Goal: Task Accomplishment & Management: Manage account settings

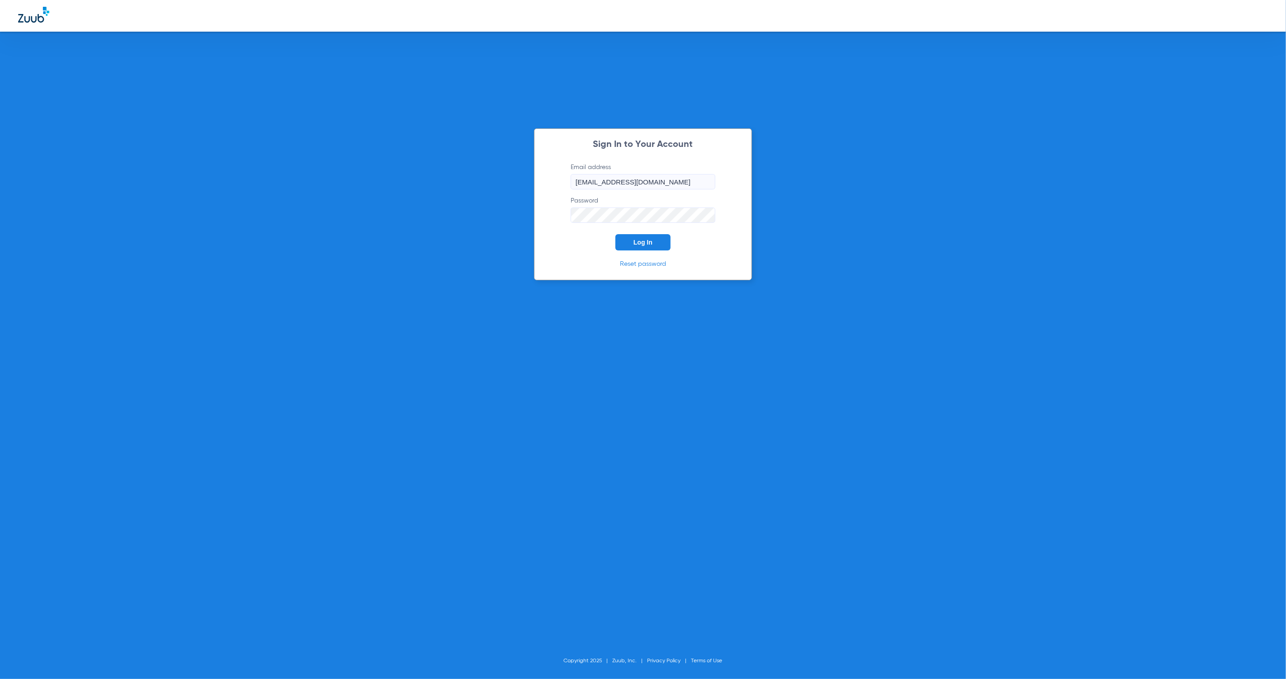
click at [650, 246] on span "Log In" at bounding box center [643, 242] width 19 height 7
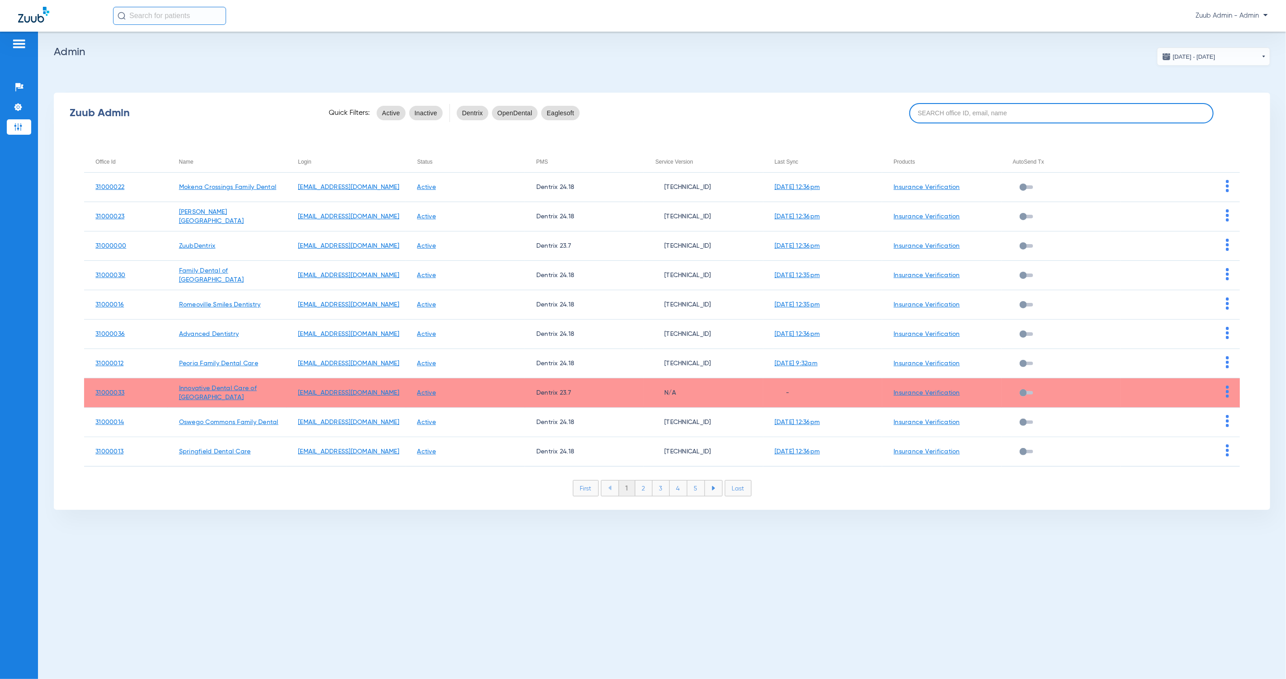
click at [957, 119] on input at bounding box center [1062, 113] width 304 height 20
paste input "31000002"
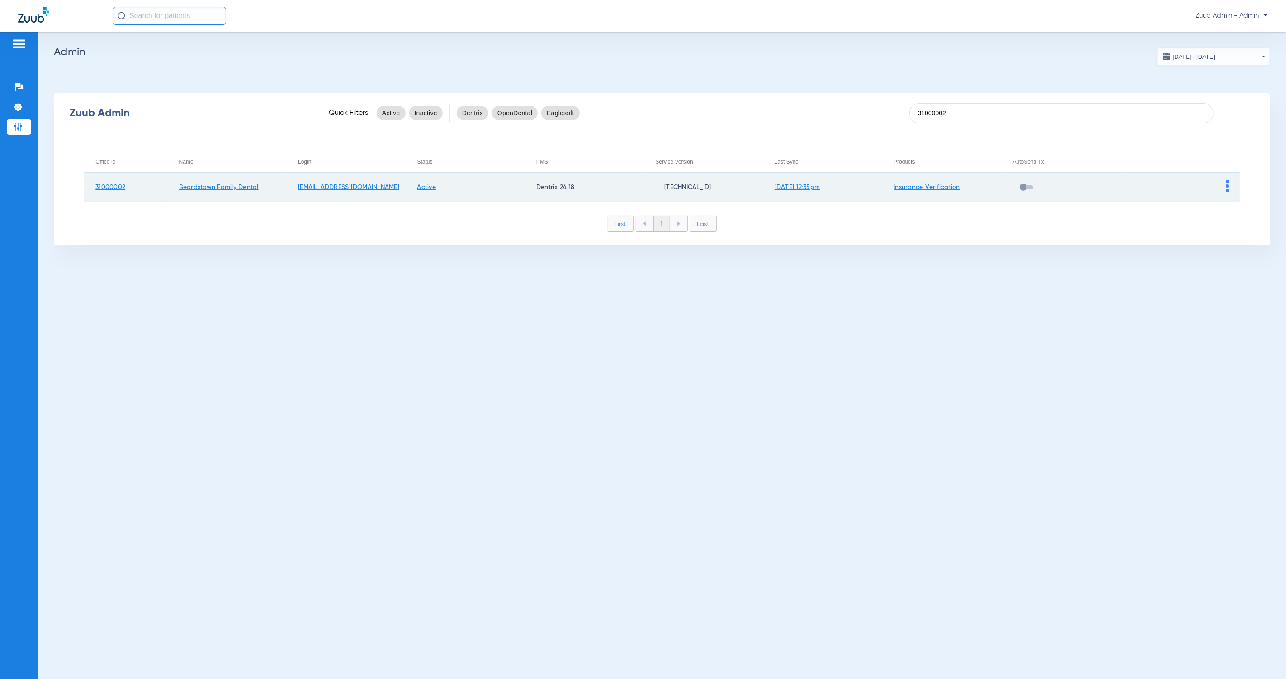
type input "31000002"
click at [1227, 189] on img at bounding box center [1227, 186] width 3 height 12
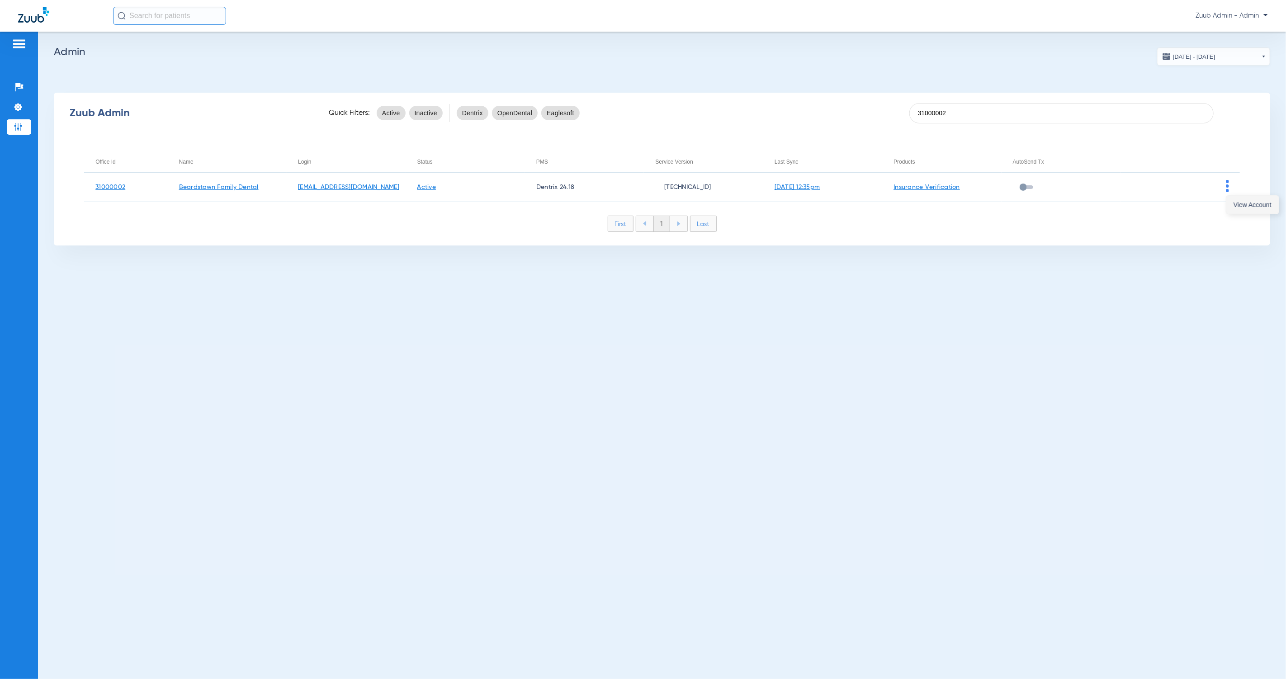
click at [1238, 205] on span "View Account" at bounding box center [1253, 205] width 38 height 6
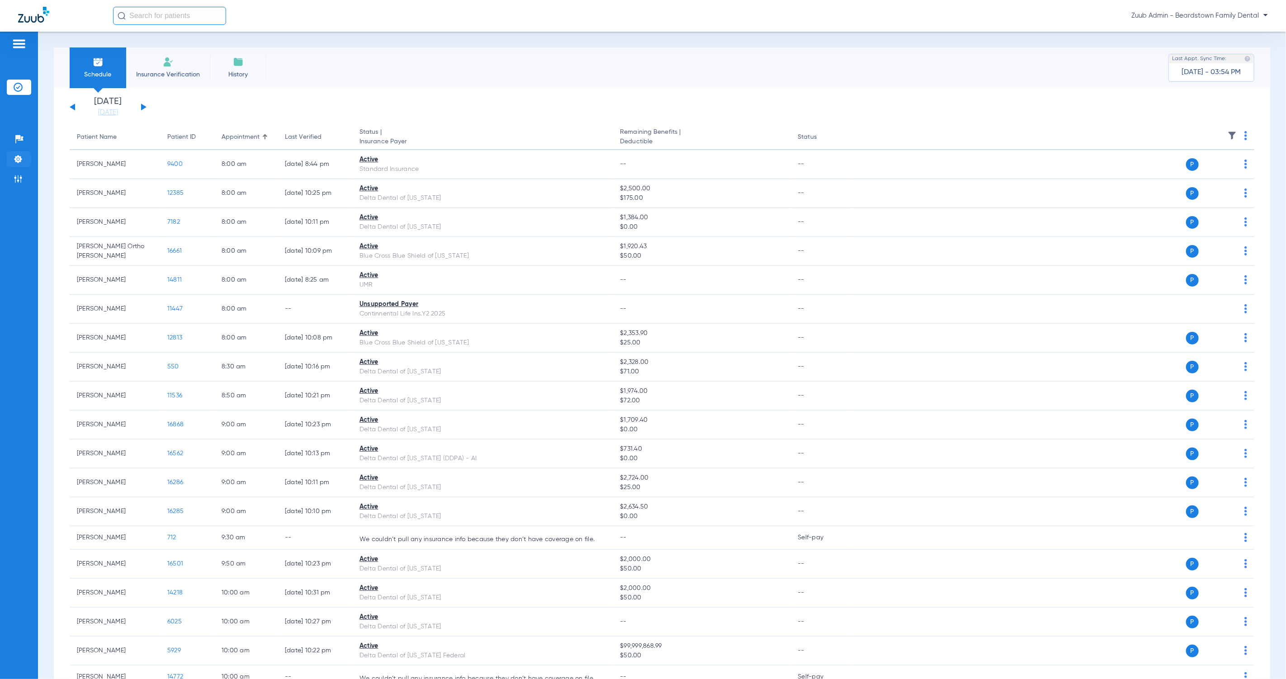
click at [21, 158] on img at bounding box center [18, 159] width 9 height 9
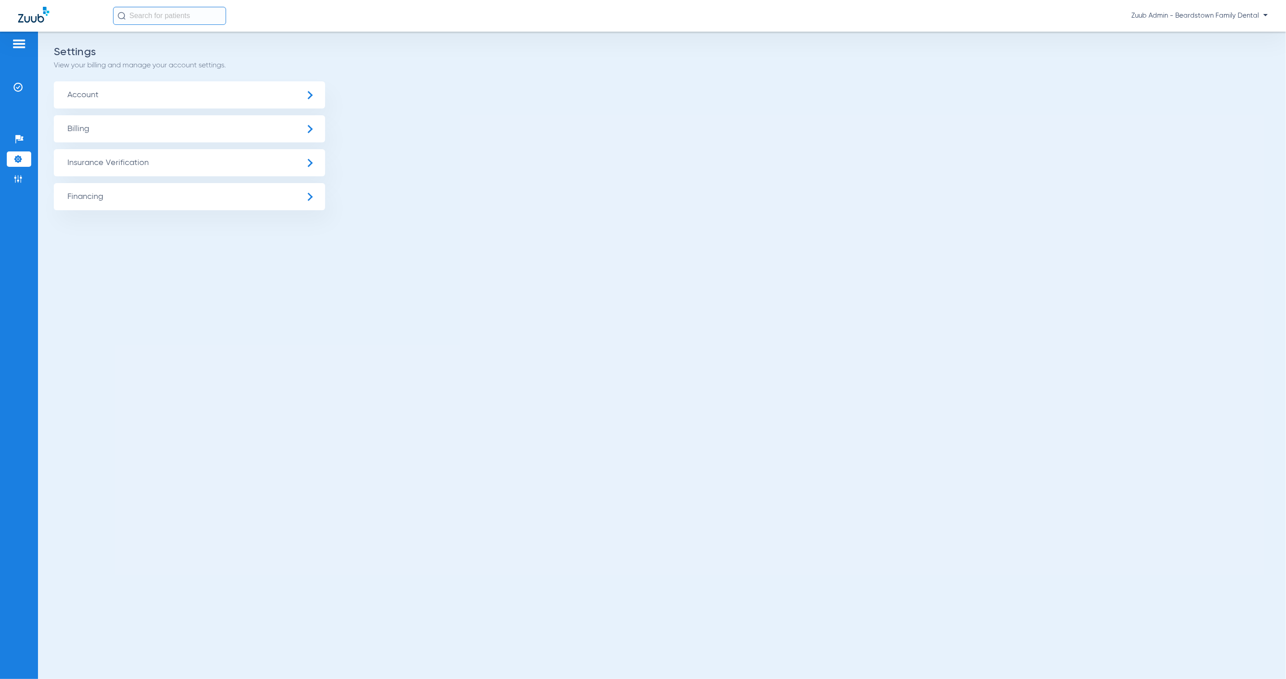
click at [108, 163] on span "Insurance Verification" at bounding box center [189, 162] width 271 height 27
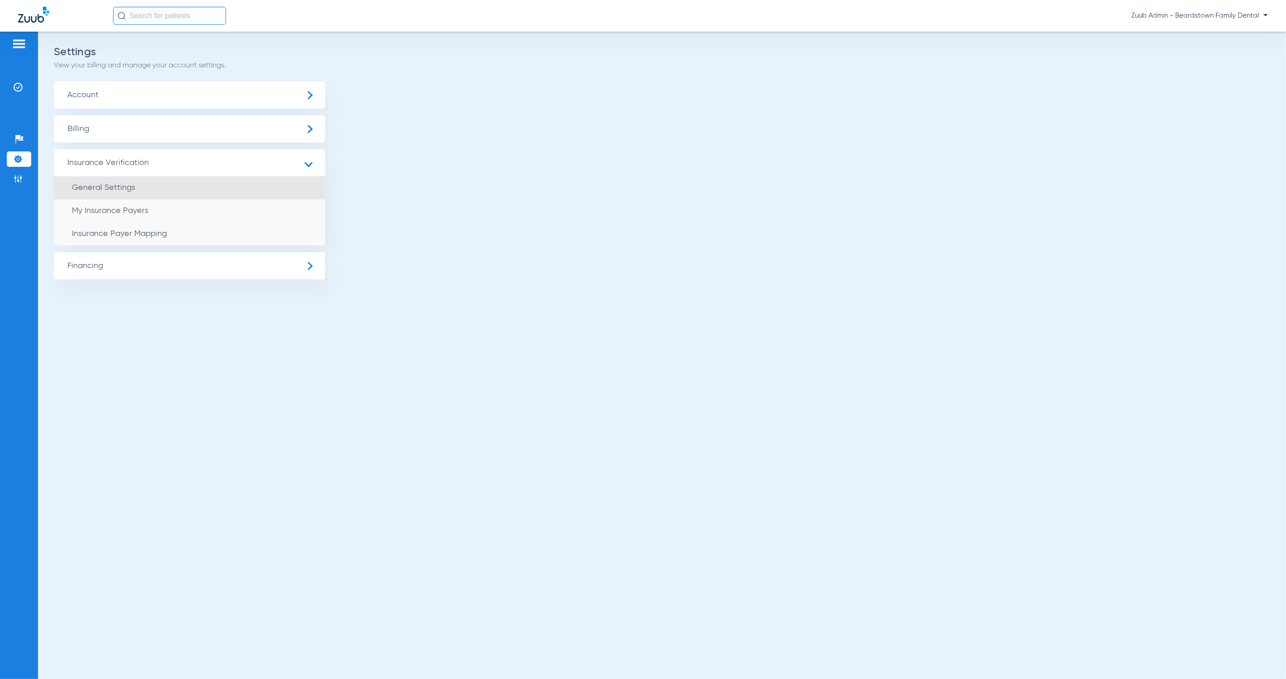
click at [165, 193] on li "General Settings" at bounding box center [189, 187] width 271 height 23
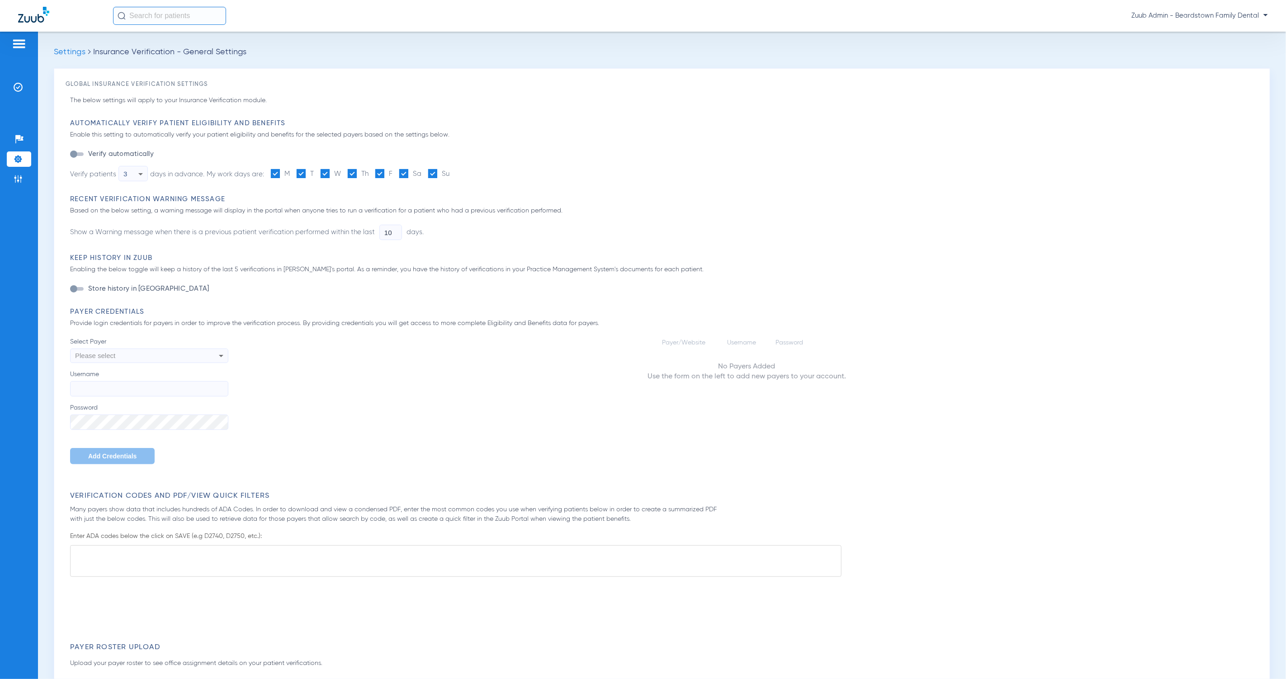
type input "1"
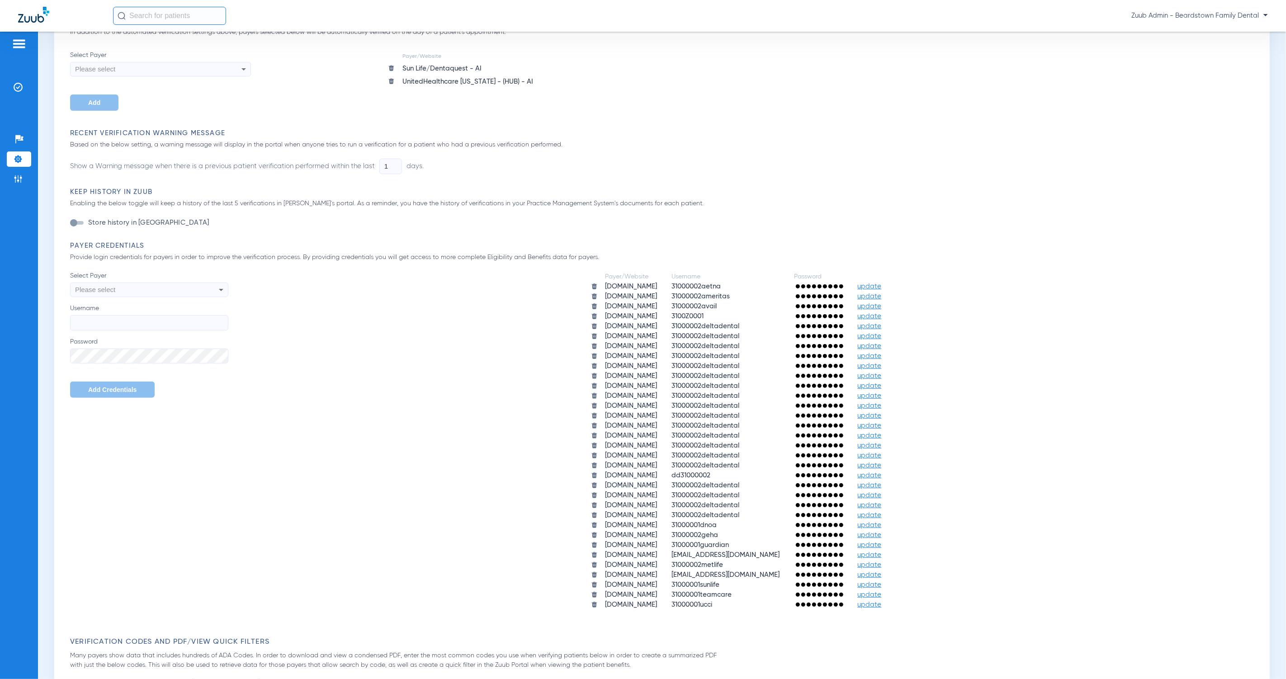
scroll to position [271, 0]
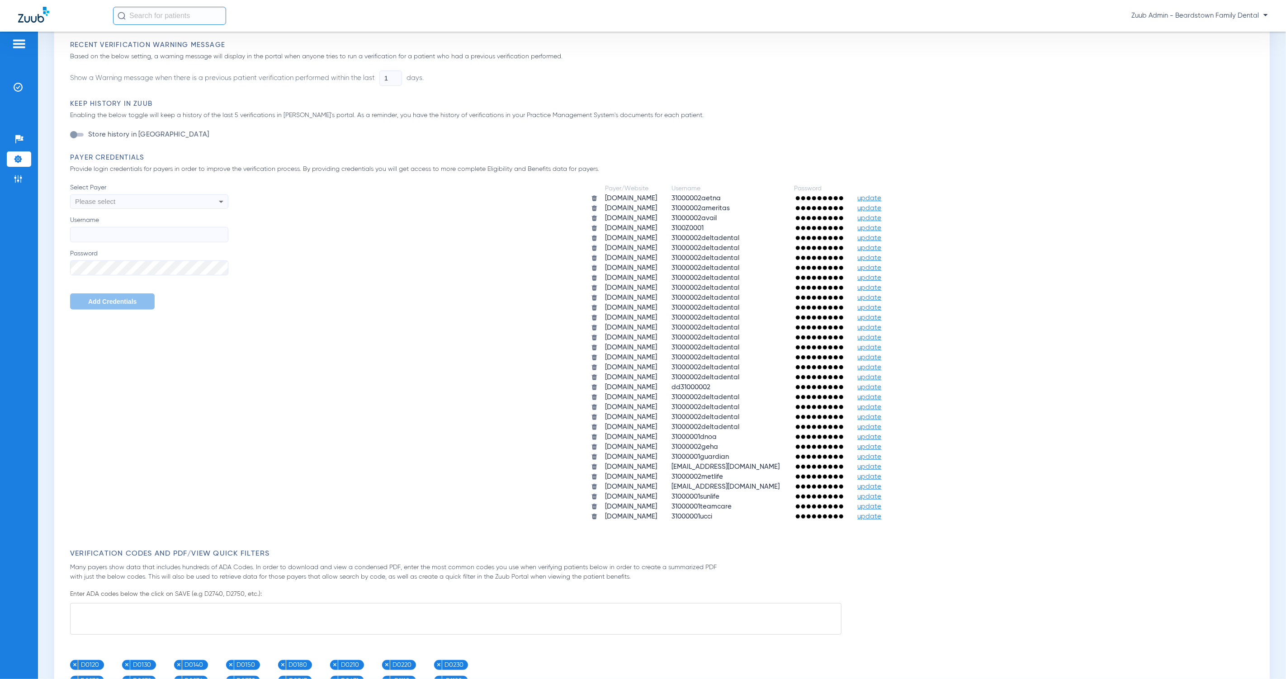
click at [133, 195] on div "Please select" at bounding box center [134, 201] width 118 height 15
click at [139, 275] on mat-option "[DOMAIN_NAME]" at bounding box center [150, 276] width 158 height 15
drag, startPoint x: 71, startPoint y: 203, endPoint x: 144, endPoint y: 213, distance: 73.5
click at [144, 213] on div "Select Payer [DOMAIN_NAME] Username Password Add Credentials" at bounding box center [149, 246] width 158 height 127
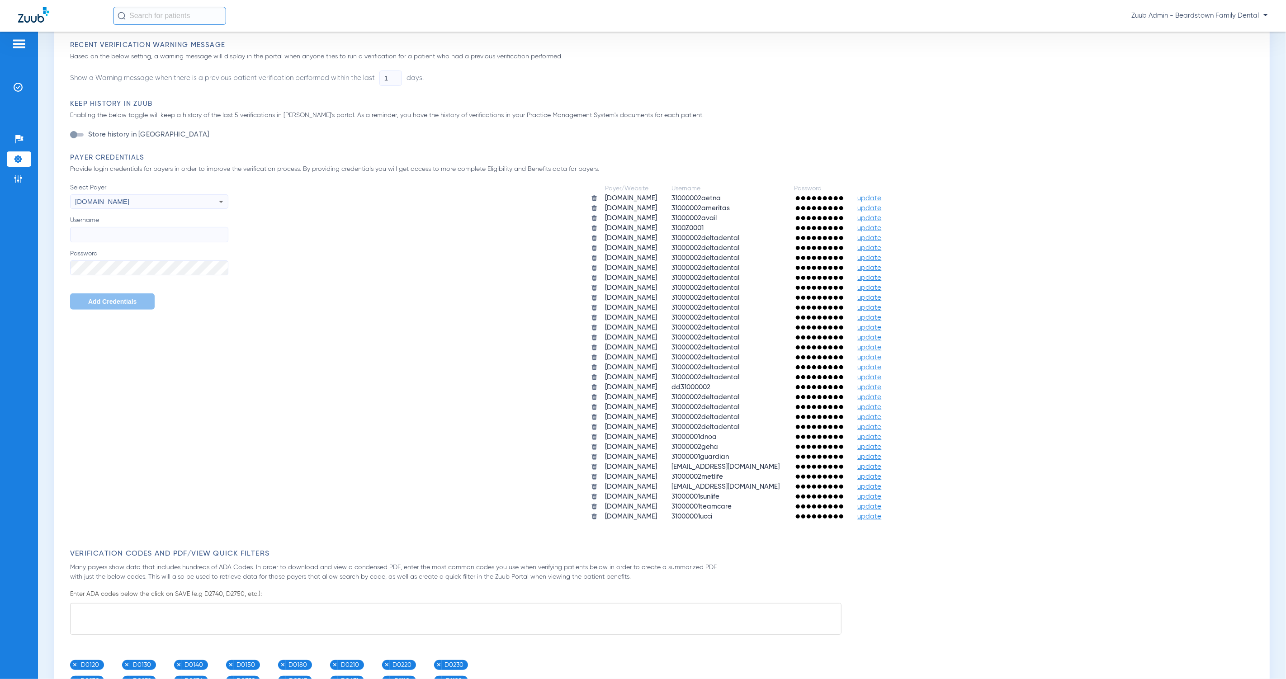
copy div "[DOMAIN_NAME]"
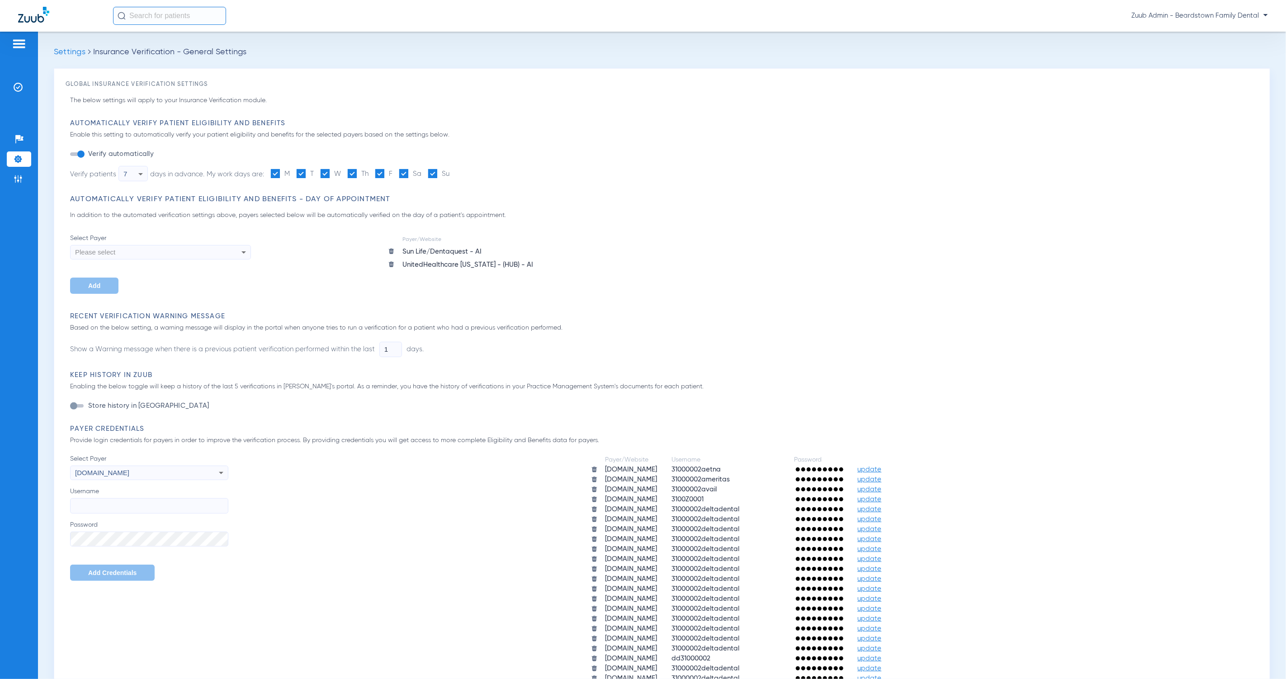
click at [391, 262] on img at bounding box center [391, 264] width 7 height 7
click at [25, 160] on li "Settings" at bounding box center [19, 159] width 24 height 15
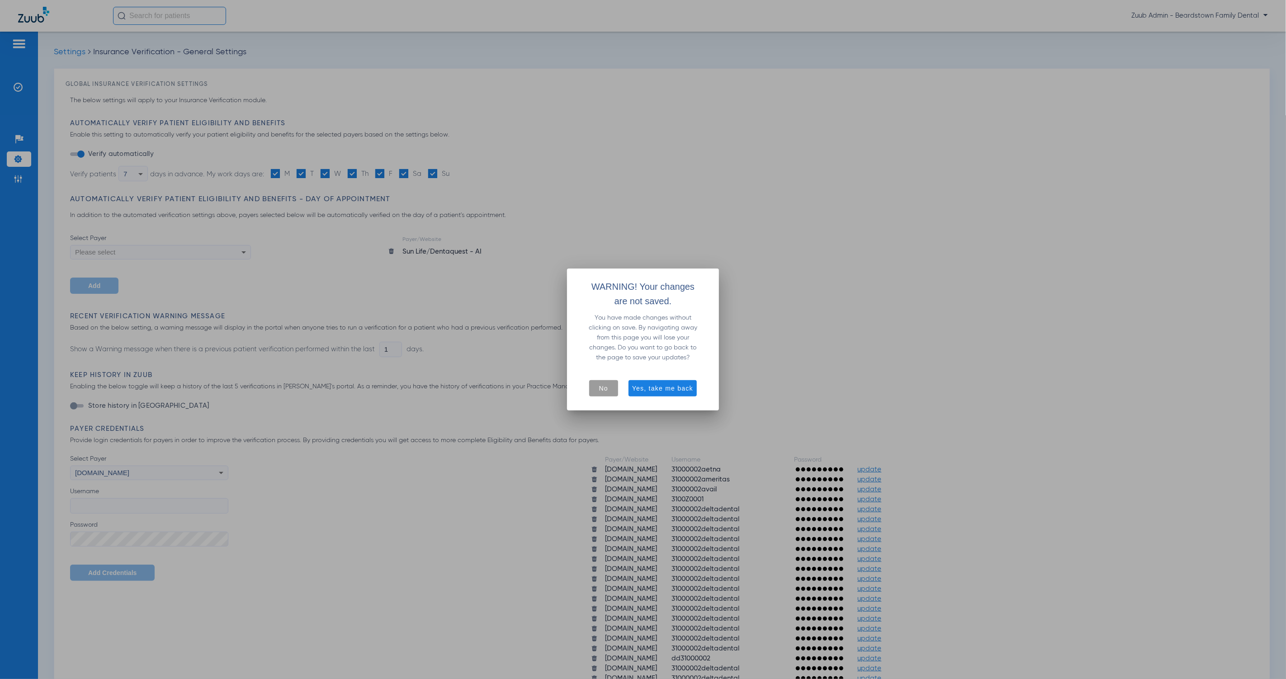
click at [604, 385] on span "No" at bounding box center [603, 388] width 9 height 9
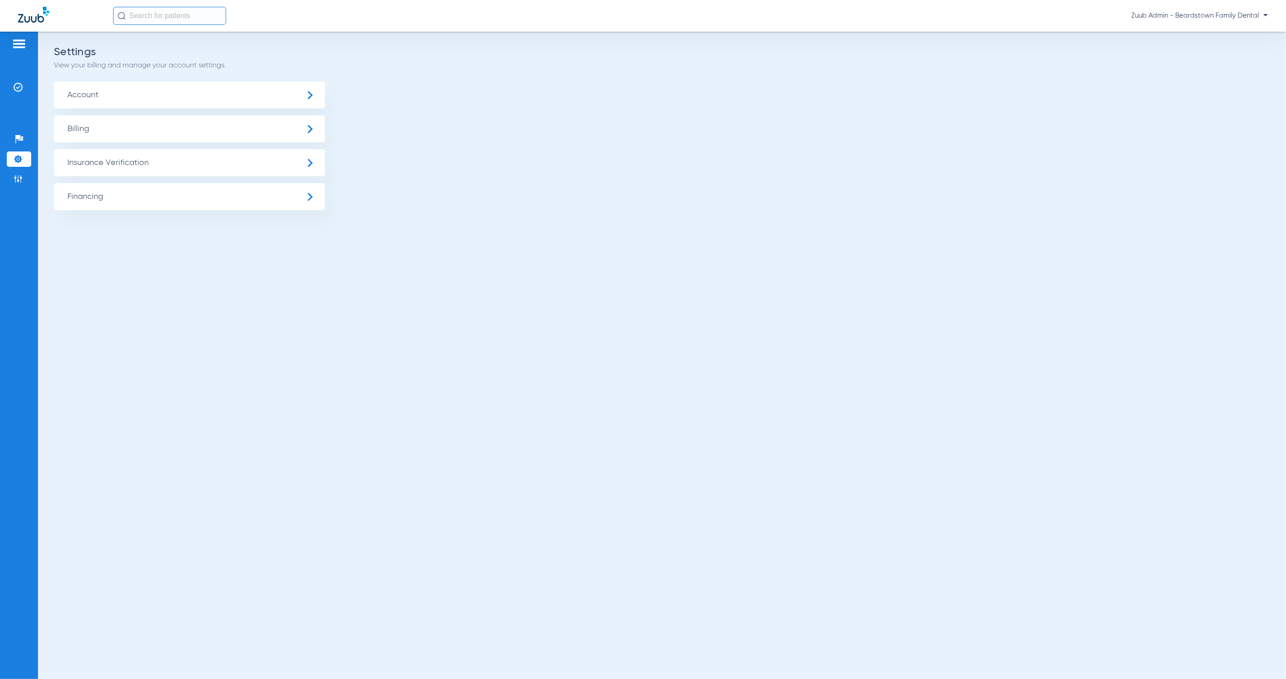
click at [151, 168] on span "Insurance Verification" at bounding box center [189, 162] width 271 height 27
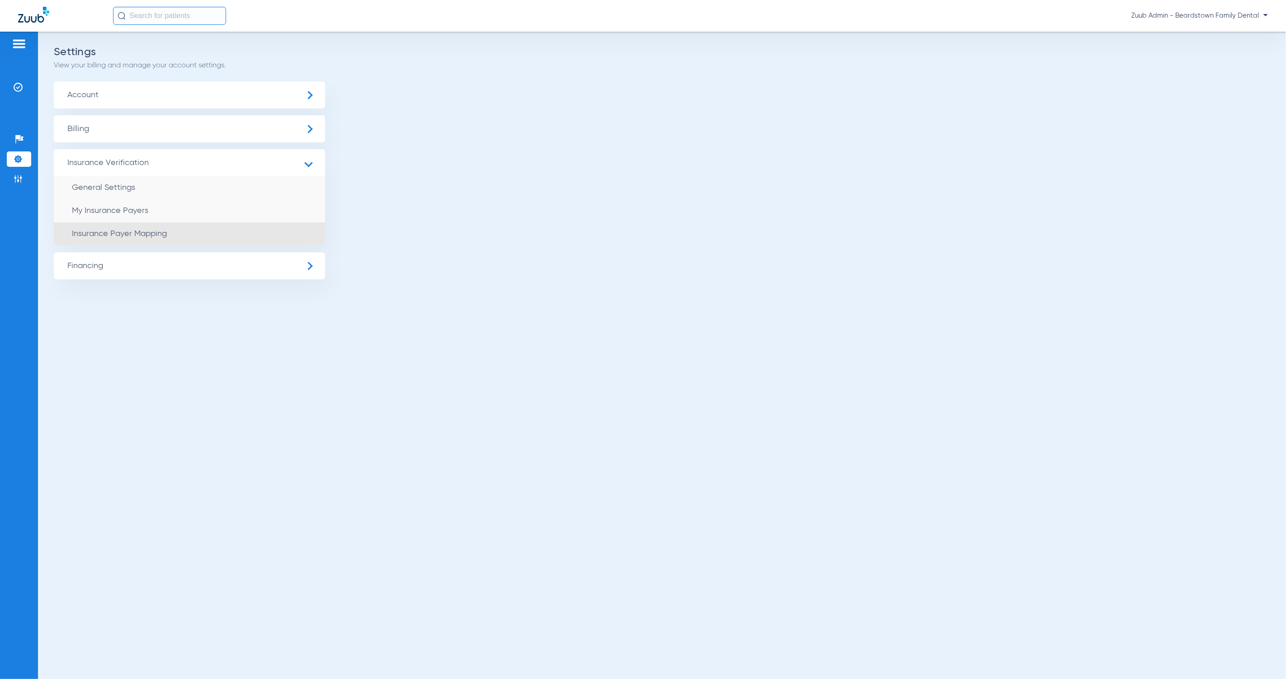
click at [190, 237] on li "Insurance Payer Mapping" at bounding box center [189, 234] width 271 height 23
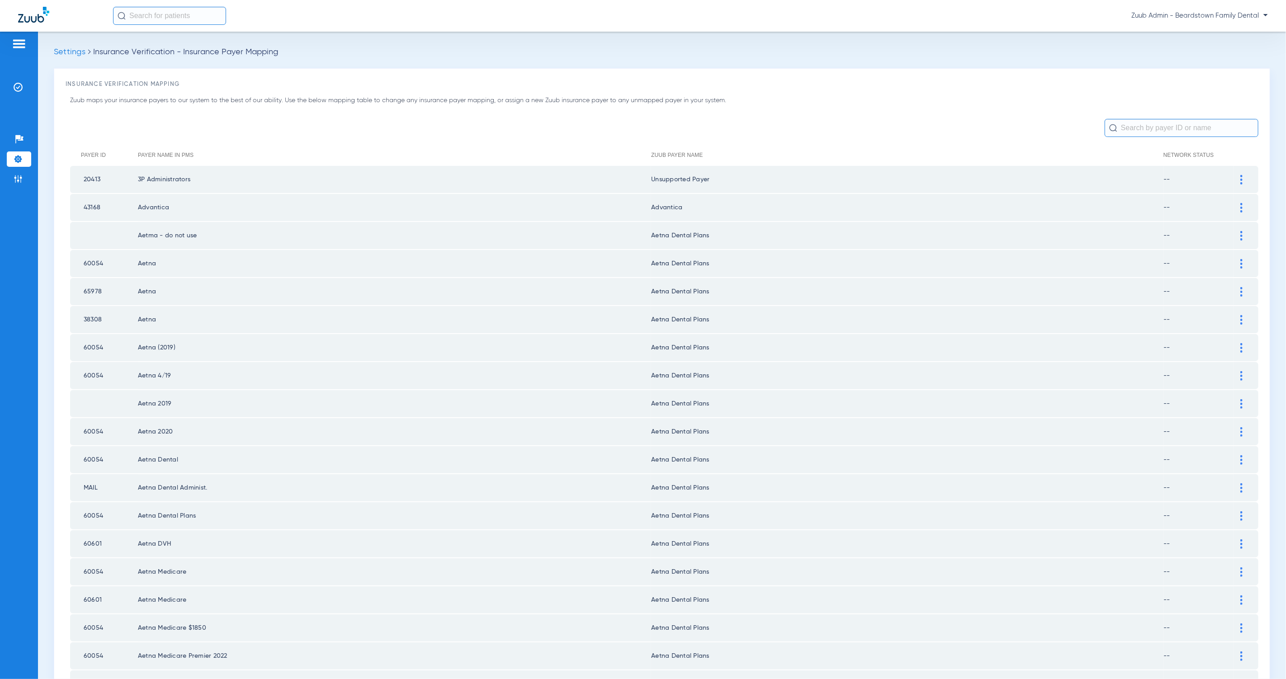
click at [20, 181] on img at bounding box center [18, 179] width 9 height 9
